Goal: Transaction & Acquisition: Purchase product/service

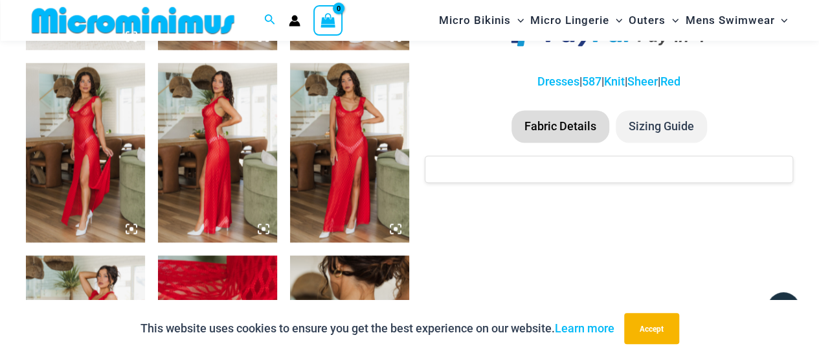
scroll to position [823, 0]
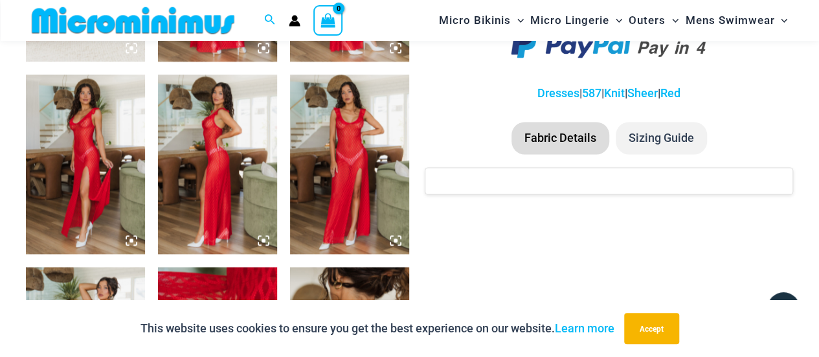
click at [349, 119] on img at bounding box center [349, 163] width 119 height 179
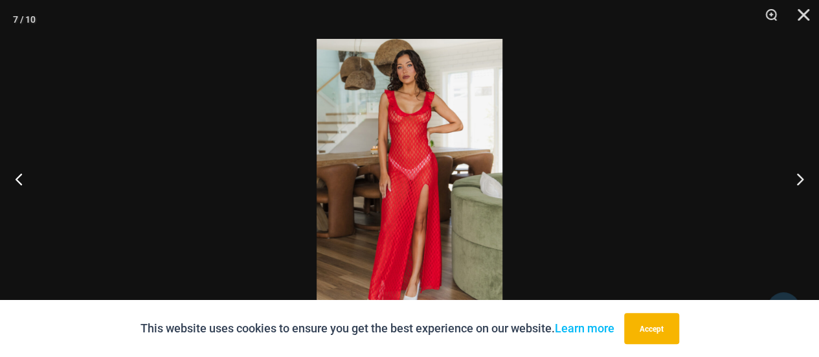
click at [428, 126] on img at bounding box center [409, 178] width 186 height 279
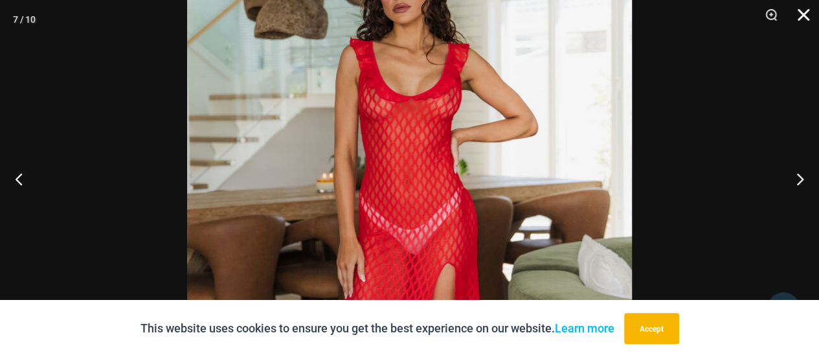
click at [798, 17] on button "Close" at bounding box center [798, 19] width 32 height 39
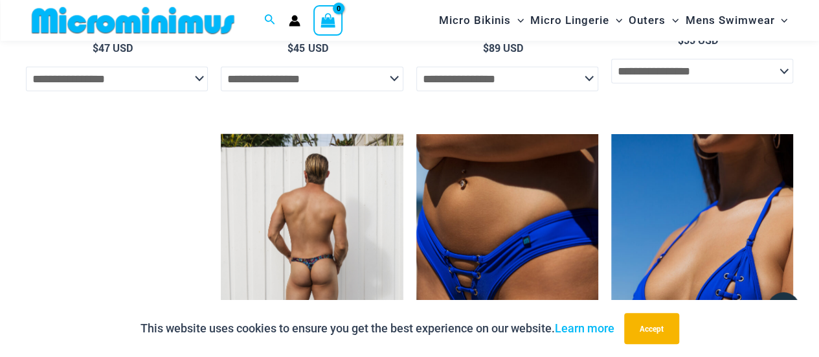
scroll to position [1600, 0]
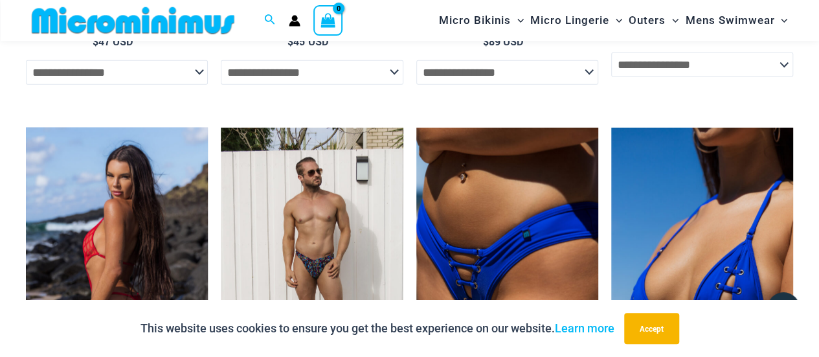
click at [140, 198] on img at bounding box center [117, 264] width 182 height 273
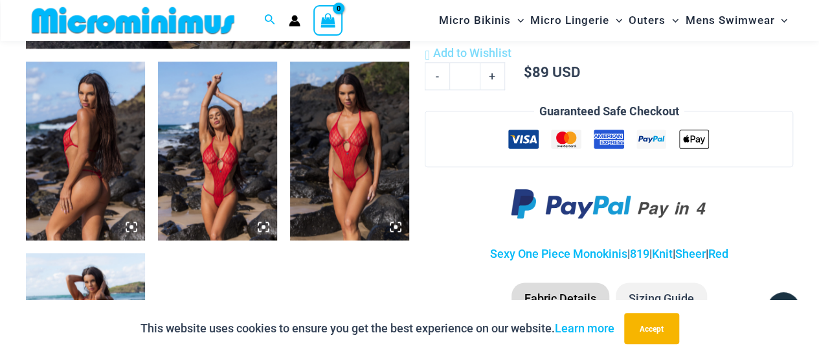
scroll to position [647, 0]
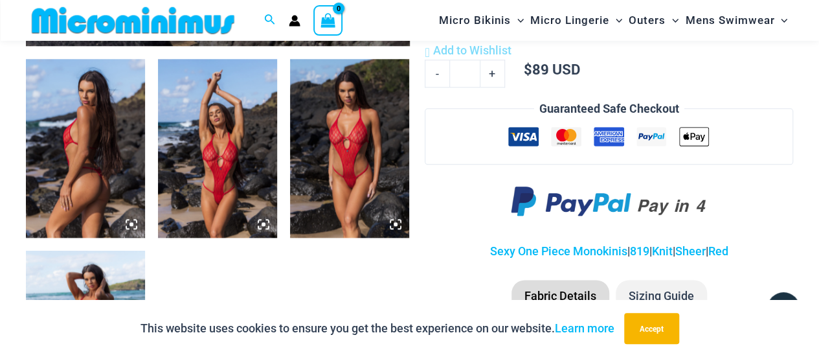
click at [344, 130] on img at bounding box center [349, 148] width 119 height 179
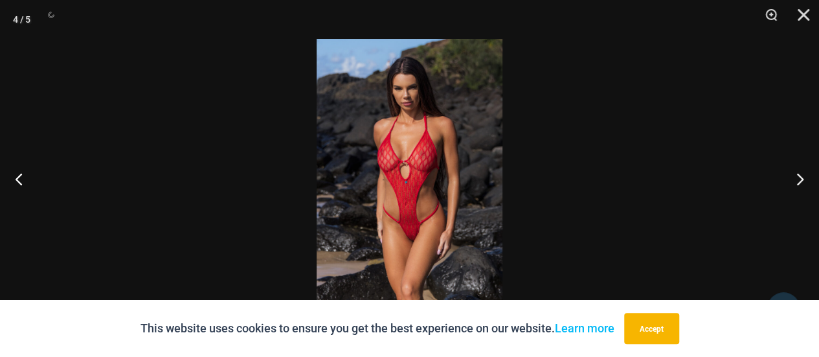
click at [421, 114] on img at bounding box center [409, 178] width 186 height 279
